Goal: Transaction & Acquisition: Purchase product/service

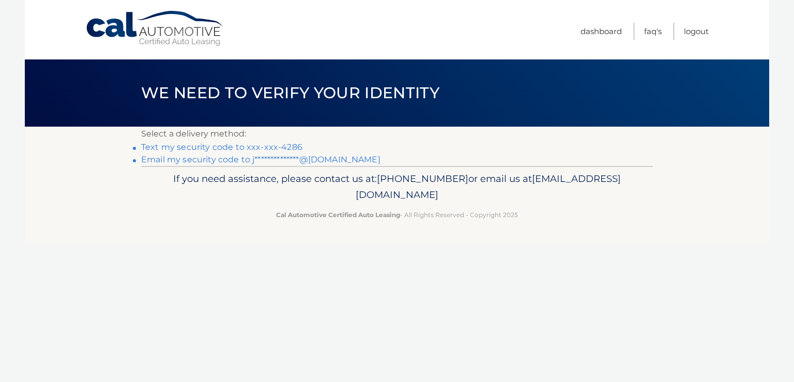
click at [253, 149] on link "Text my security code to xxx-xxx-4286" at bounding box center [221, 147] width 161 height 10
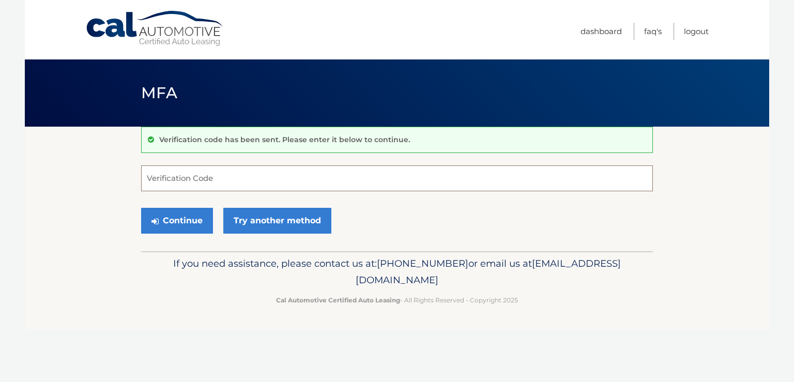
click at [231, 178] on input "Verification Code" at bounding box center [397, 178] width 512 height 26
type input "303488"
click at [190, 219] on button "Continue" at bounding box center [177, 221] width 72 height 26
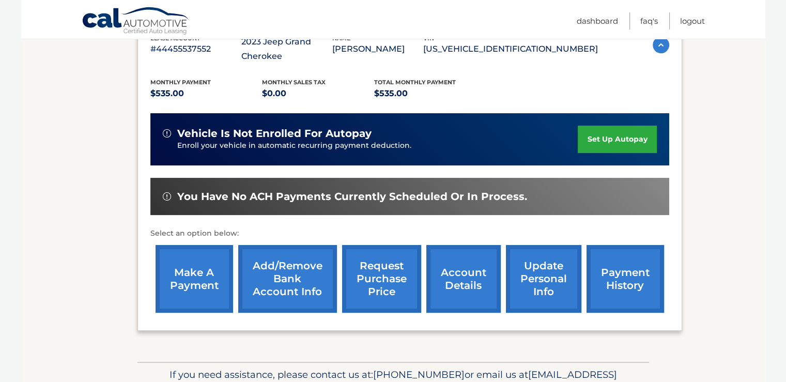
scroll to position [207, 0]
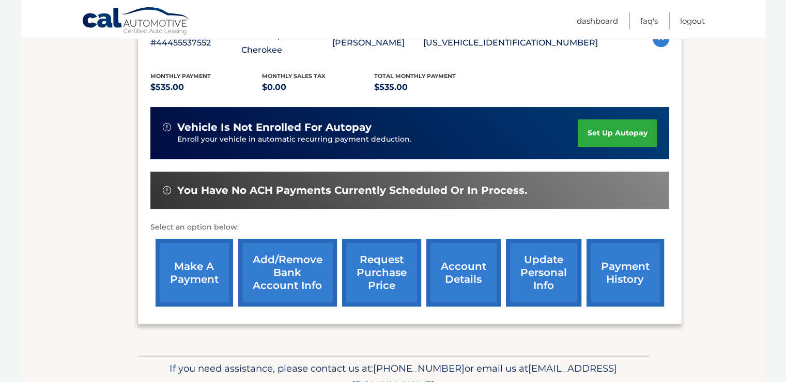
click at [192, 270] on link "make a payment" at bounding box center [195, 273] width 78 height 68
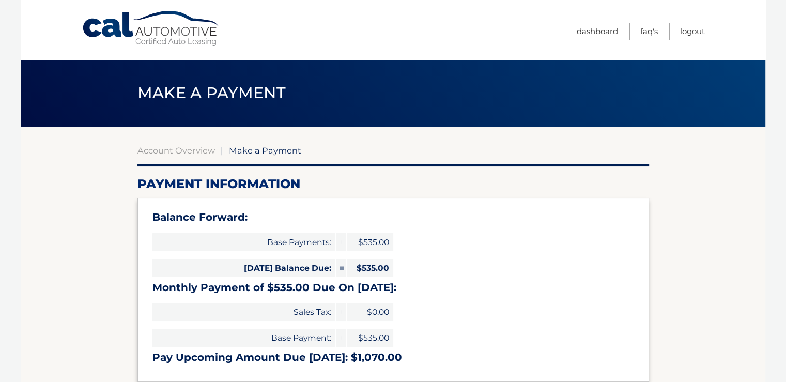
select select "NTQ0MGM1MmYtOGUzOS00NjNhLWFkN2UtMjNjYmQyMTg1OWZl"
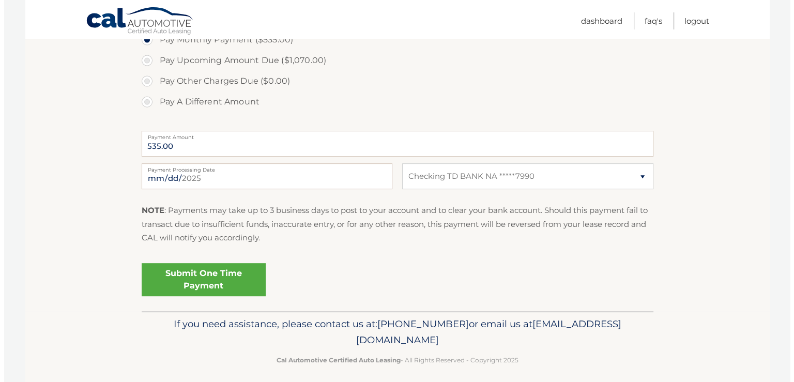
scroll to position [399, 0]
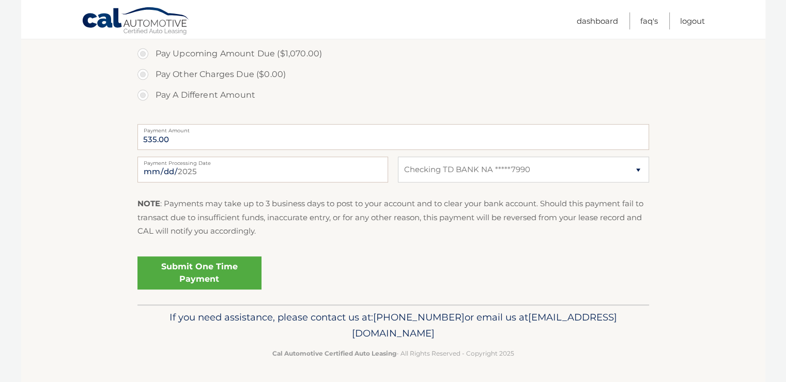
click at [203, 280] on link "Submit One Time Payment" at bounding box center [199, 272] width 124 height 33
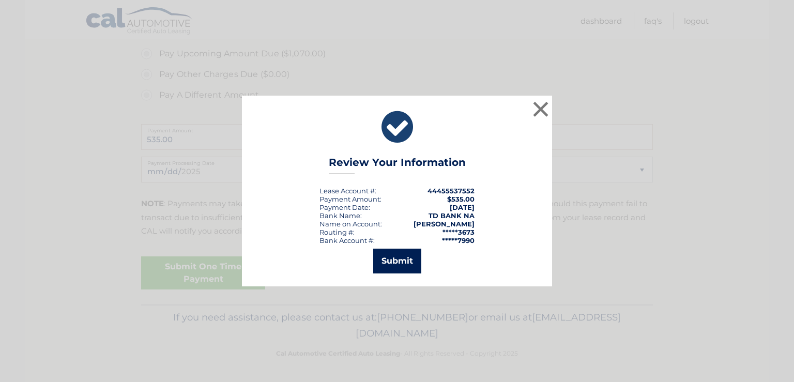
click at [390, 261] on button "Submit" at bounding box center [397, 261] width 48 height 25
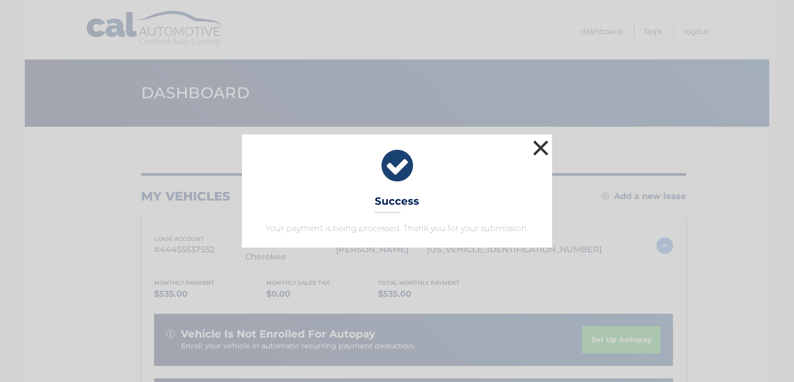
click at [543, 144] on button "×" at bounding box center [540, 147] width 21 height 21
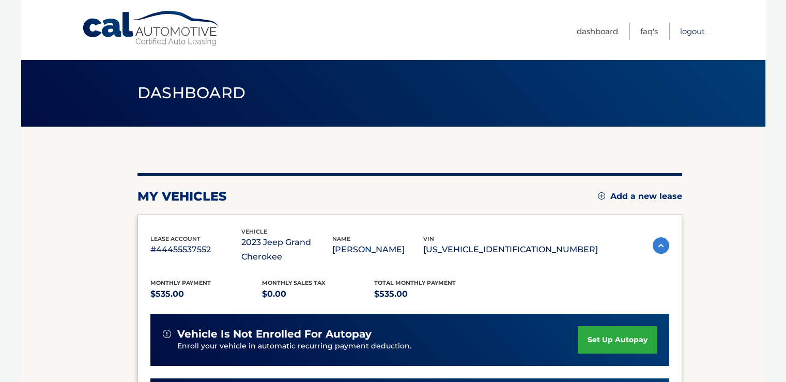
click at [691, 30] on link "Logout" at bounding box center [692, 31] width 25 height 17
